Goal: Task Accomplishment & Management: Manage account settings

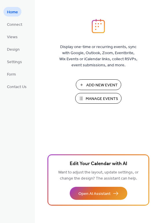
click at [83, 95] on button "Manage Events" at bounding box center [98, 98] width 46 height 11
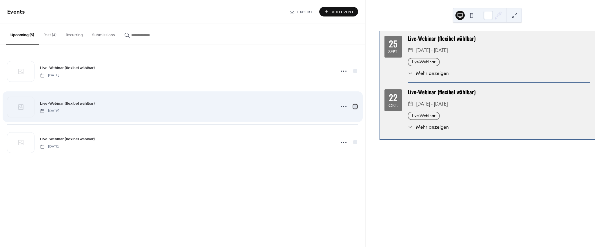
click at [354, 107] on div at bounding box center [355, 107] width 4 height 4
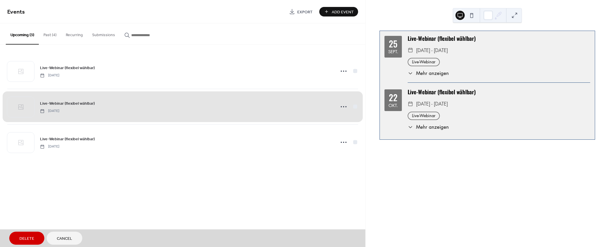
click at [344, 108] on div "Live-Webinar (flexibel wählbar) [DATE]" at bounding box center [182, 107] width 351 height 36
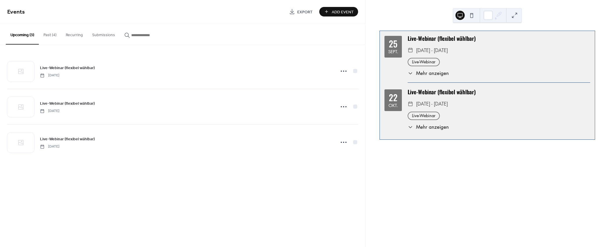
click at [359, 107] on div "Live-Webinar (flexibel wählbar) [DATE] Live-Webinar (flexibel wählbar) [DATE] L…" at bounding box center [182, 107] width 365 height 124
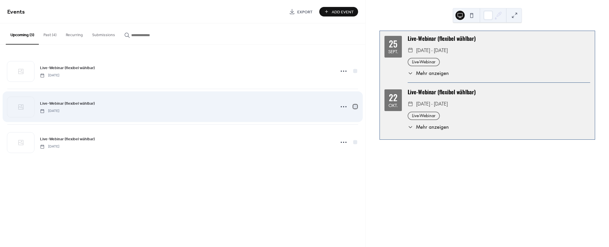
click at [357, 107] on div at bounding box center [355, 107] width 6 height 6
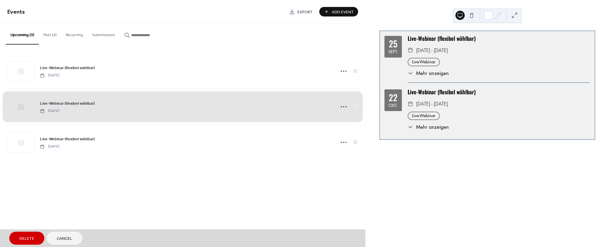
click at [34, 236] on button "Delete" at bounding box center [26, 238] width 35 height 13
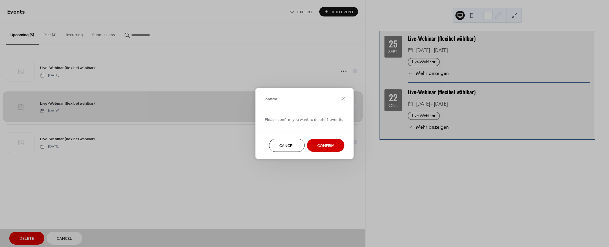
click at [318, 146] on span "Confirm" at bounding box center [325, 146] width 17 height 6
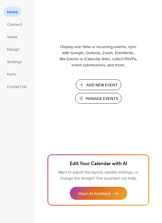
click at [98, 97] on span "Manage Events" at bounding box center [102, 99] width 32 height 6
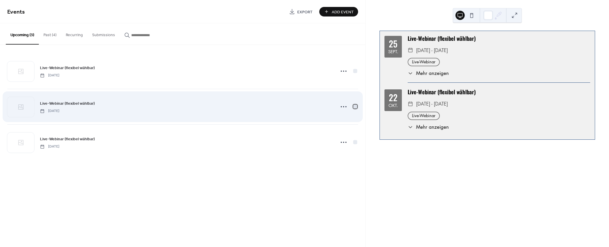
click at [354, 107] on div at bounding box center [355, 107] width 4 height 4
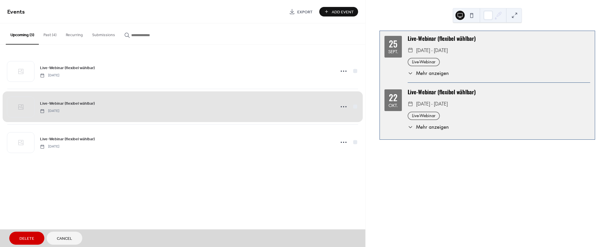
click at [26, 237] on span "Delete" at bounding box center [26, 239] width 15 height 6
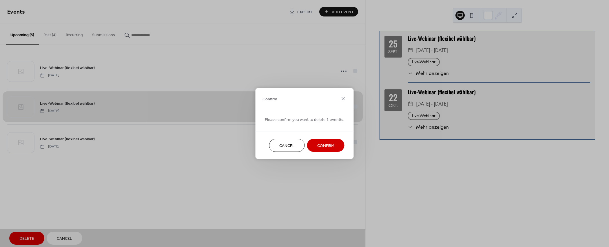
click at [319, 150] on button "Confirm" at bounding box center [325, 145] width 37 height 13
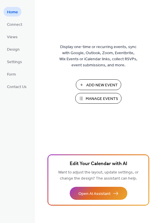
click at [103, 103] on button "Manage Events" at bounding box center [98, 98] width 46 height 11
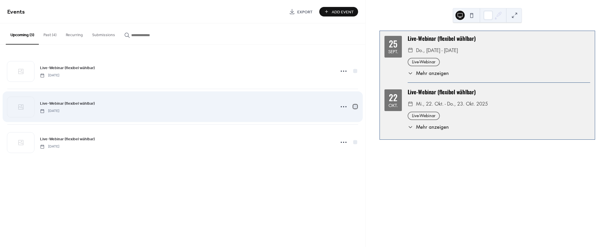
click at [353, 105] on div at bounding box center [355, 107] width 4 height 4
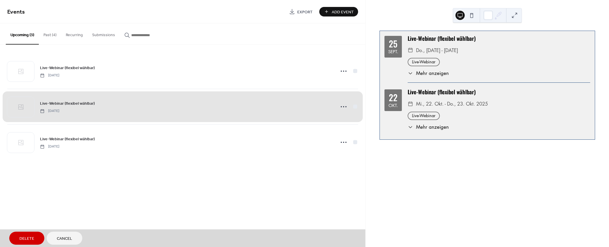
click at [18, 236] on button "Delete" at bounding box center [26, 238] width 35 height 13
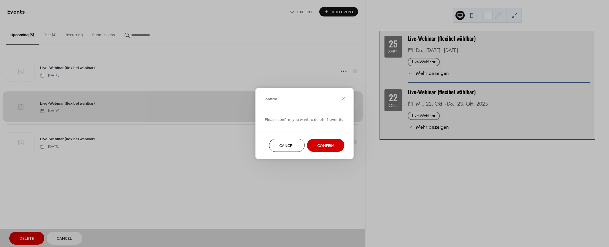
click at [317, 150] on button "Confirm" at bounding box center [325, 145] width 37 height 13
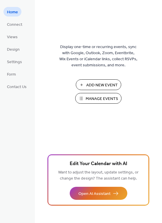
click at [99, 100] on span "Manage Events" at bounding box center [102, 99] width 32 height 6
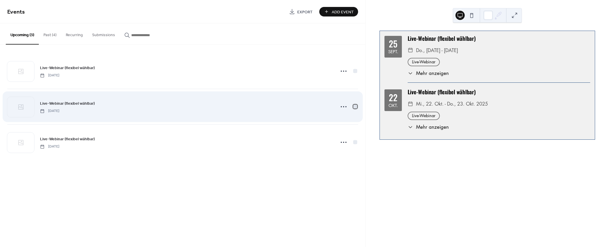
click at [357, 105] on div at bounding box center [355, 107] width 6 height 6
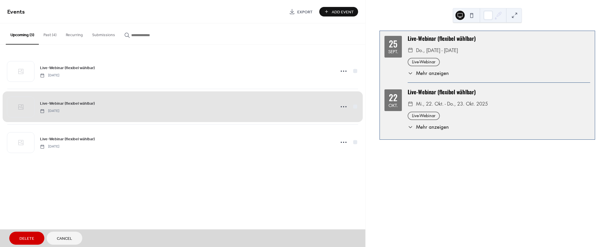
click at [20, 236] on span "Delete" at bounding box center [26, 239] width 15 height 6
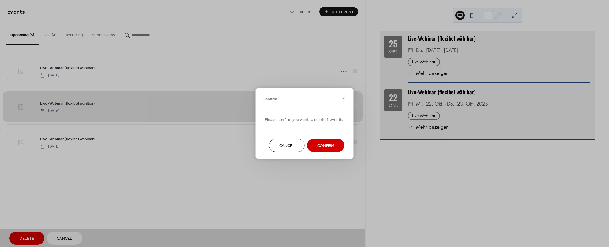
click at [325, 139] on button "Confirm" at bounding box center [325, 145] width 37 height 13
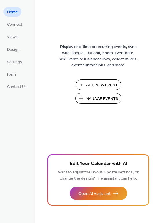
click at [89, 99] on span "Manage Events" at bounding box center [102, 99] width 32 height 6
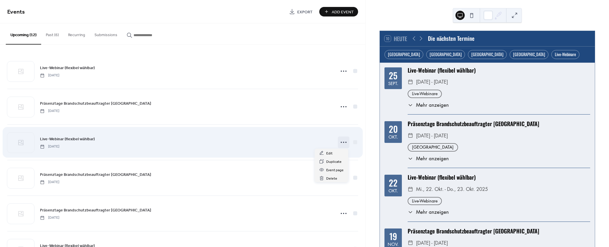
click at [343, 142] on circle at bounding box center [343, 142] width 1 height 1
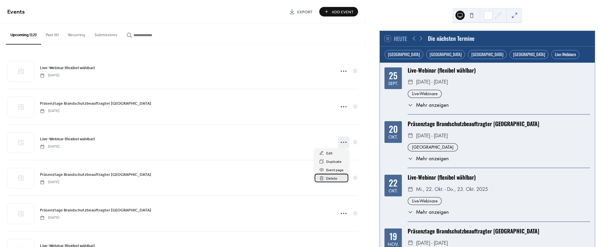
click at [330, 179] on span "Delete" at bounding box center [331, 179] width 11 height 6
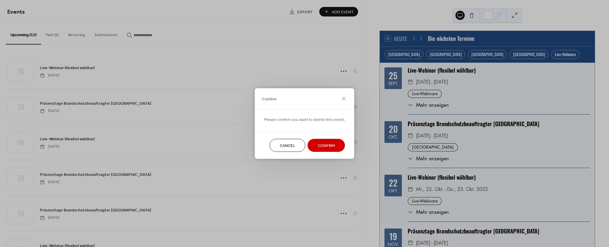
click at [332, 150] on button "Confirm" at bounding box center [325, 145] width 37 height 13
